Goal: Information Seeking & Learning: Learn about a topic

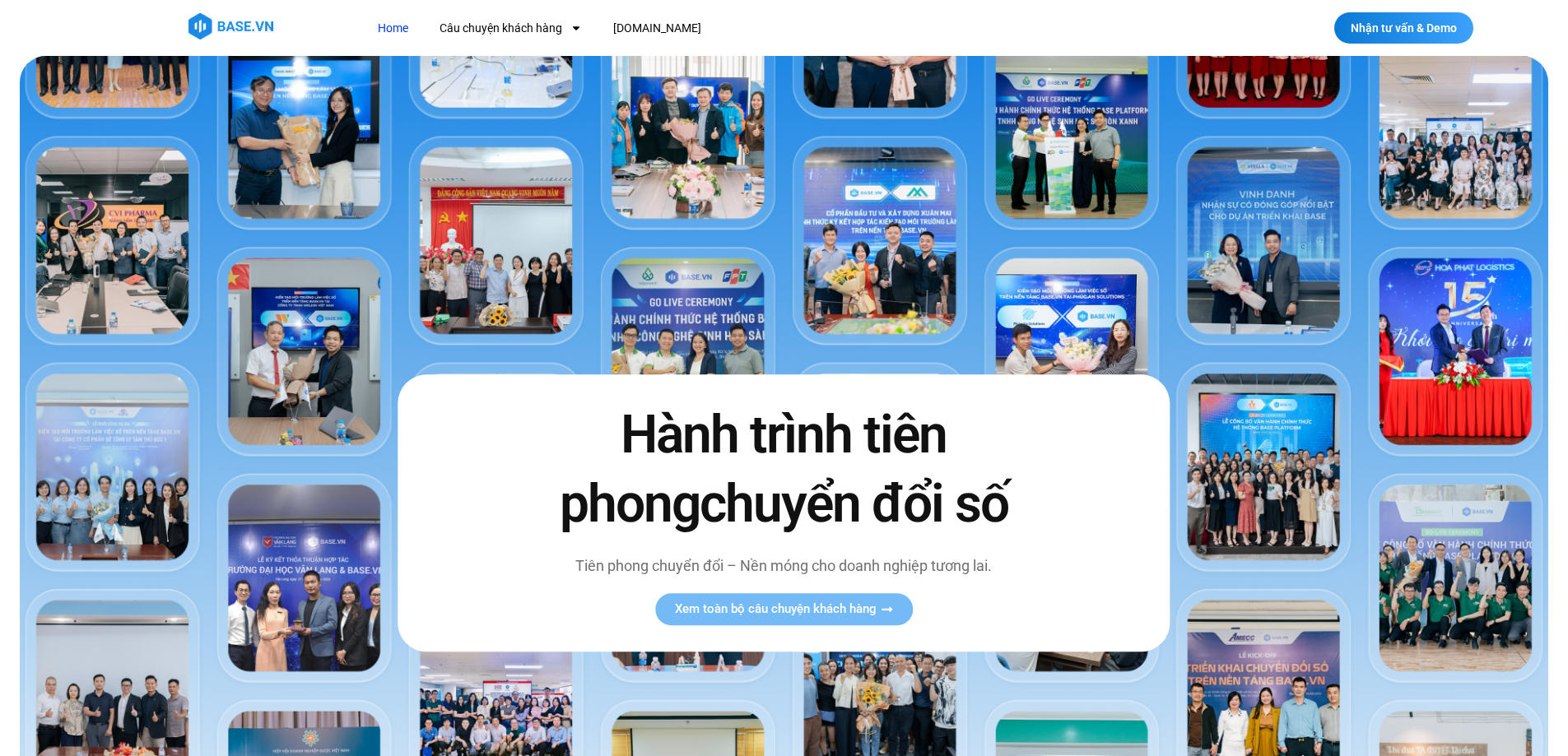
drag, startPoint x: 1527, startPoint y: 22, endPoint x: 1520, endPoint y: -65, distance: 87.3
drag, startPoint x: 1067, startPoint y: 516, endPoint x: 1135, endPoint y: 442, distance: 100.5
click at [1067, 516] on div "Hành trình tiên phong chuyển đổi số Tiên phong chuyển đổi – Nền móng cho doanh …" at bounding box center [784, 513] width 772 height 276
click at [1562, 100] on section "Hành trình tiên phong chuyển đổi số Tiên phong chuyển đổi – Nền móng cho doanh …" at bounding box center [784, 513] width 1568 height 915
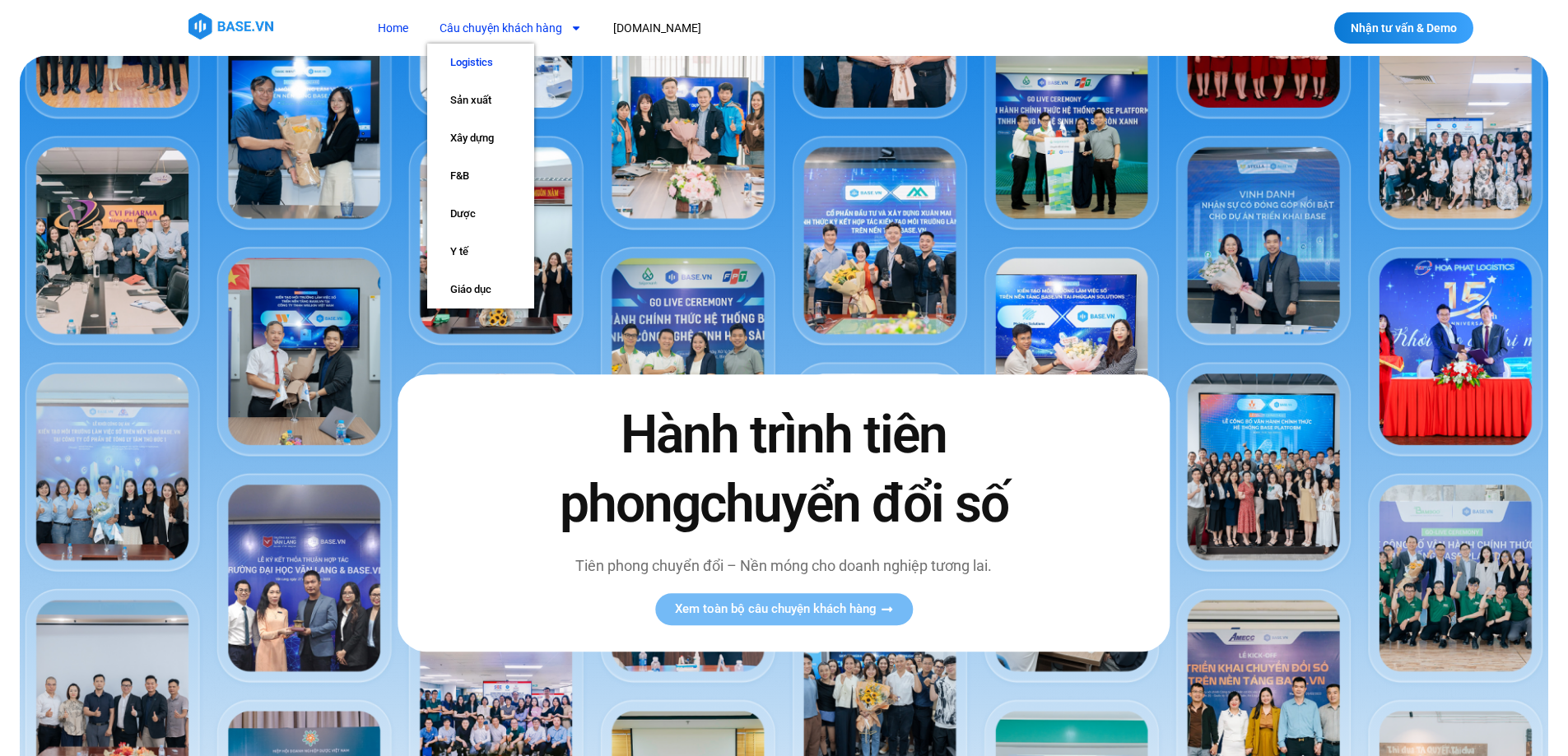
click at [474, 62] on link "Logistics" at bounding box center [481, 63] width 107 height 38
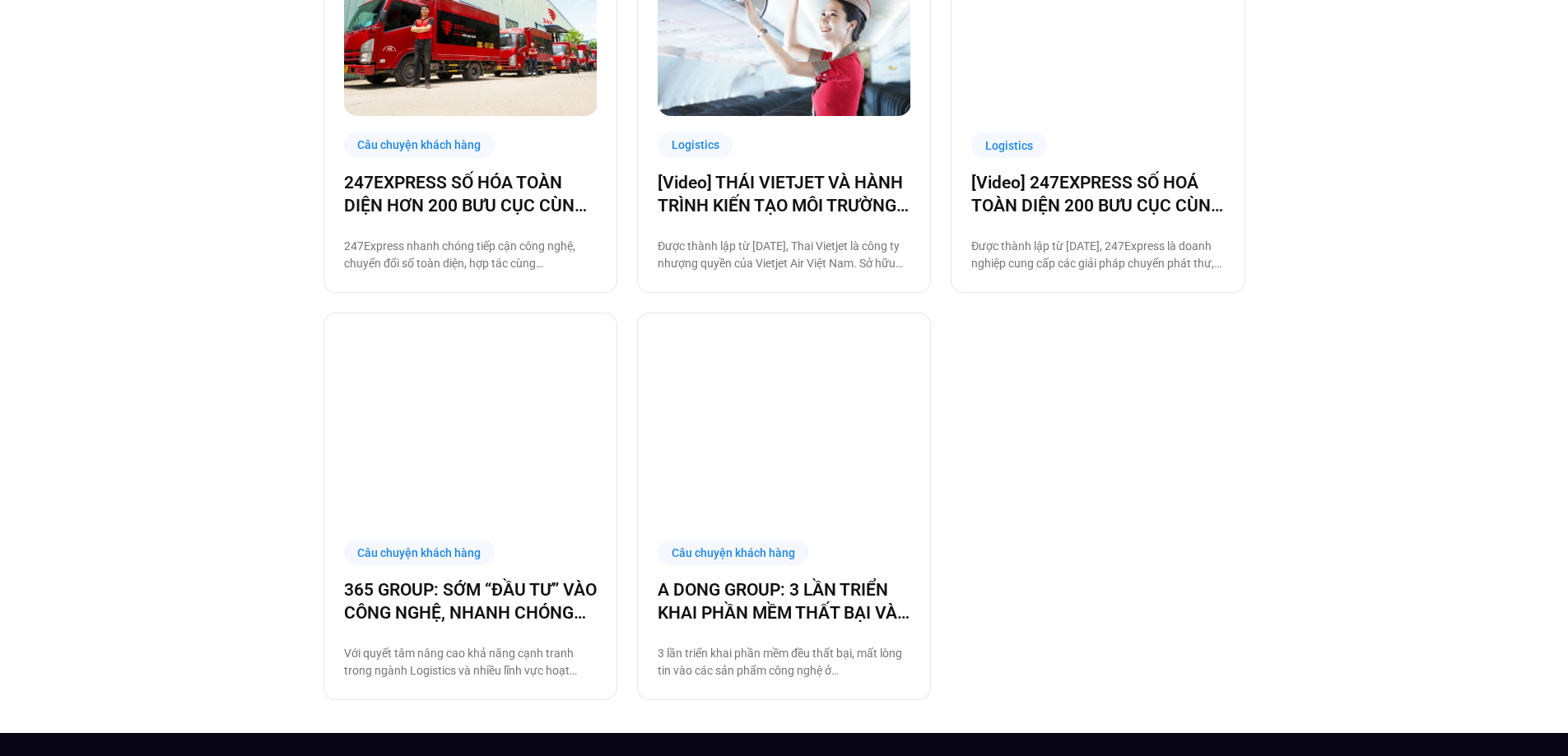
scroll to position [1123, 0]
